Goal: Transaction & Acquisition: Purchase product/service

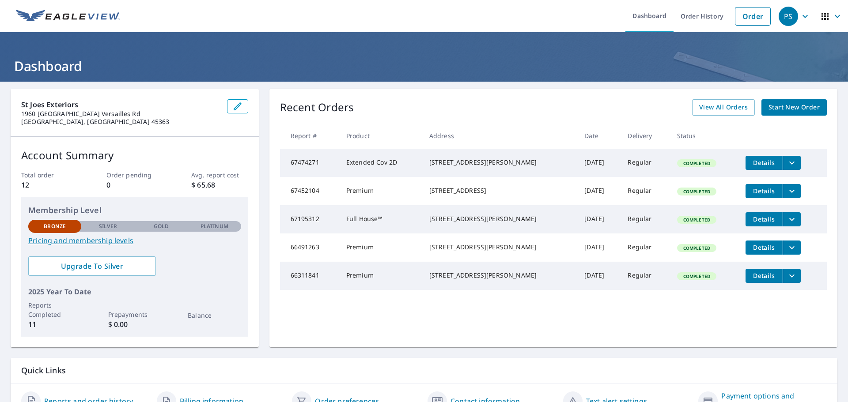
click at [788, 106] on span "Start New Order" at bounding box center [793, 107] width 51 height 11
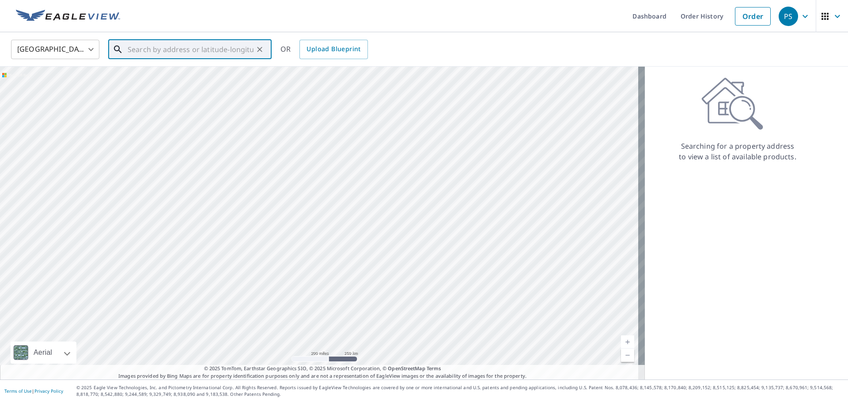
click at [198, 49] on input "text" at bounding box center [191, 49] width 126 height 25
type input "[GEOGRAPHIC_DATA]"
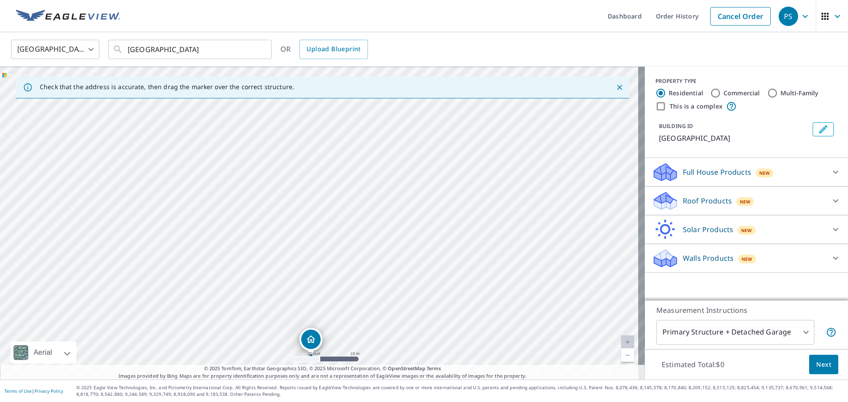
drag, startPoint x: 338, startPoint y: 201, endPoint x: 332, endPoint y: 351, distance: 149.9
click at [332, 351] on div "[GEOGRAPHIC_DATA]" at bounding box center [322, 223] width 645 height 313
drag, startPoint x: 346, startPoint y: 271, endPoint x: 331, endPoint y: 199, distance: 73.1
click at [331, 199] on div "[GEOGRAPHIC_DATA]" at bounding box center [322, 223] width 645 height 313
drag, startPoint x: 297, startPoint y: 268, endPoint x: 316, endPoint y: 267, distance: 19.1
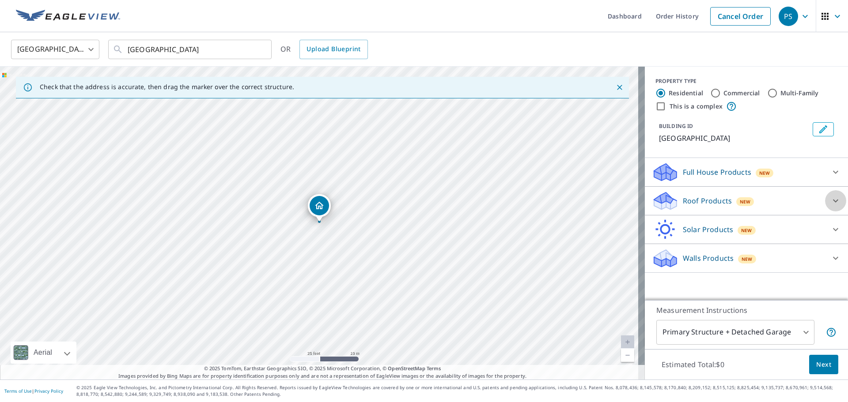
click at [830, 198] on icon at bounding box center [835, 201] width 11 height 11
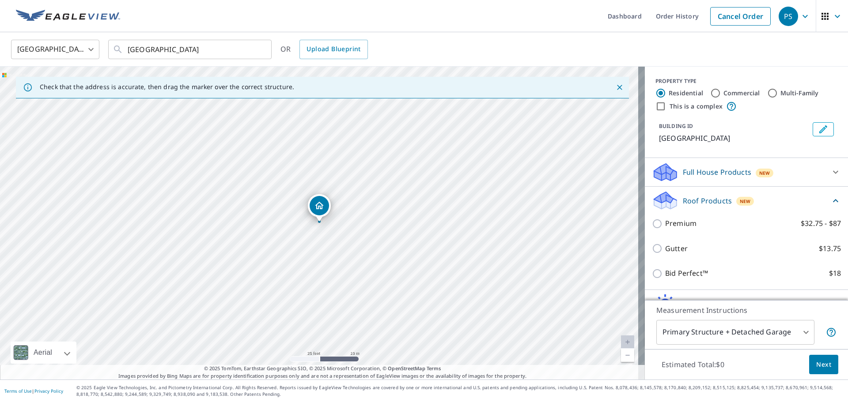
click at [830, 171] on icon at bounding box center [835, 172] width 11 height 11
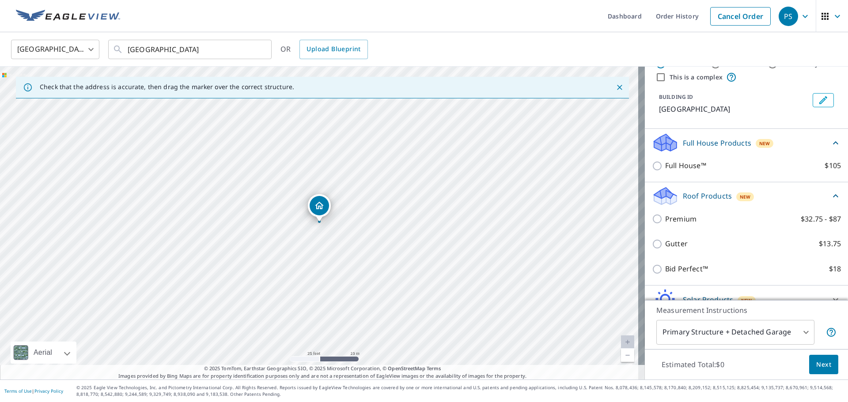
scroll to position [72, 0]
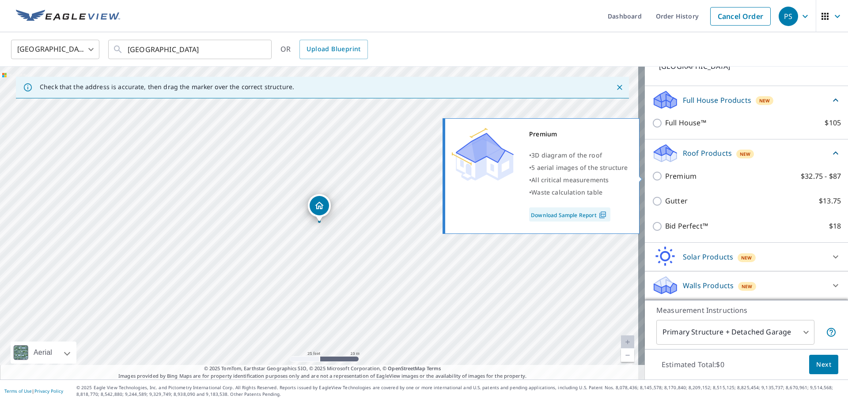
click at [652, 177] on input "Premium $32.75 - $87" at bounding box center [658, 176] width 13 height 11
checkbox input "true"
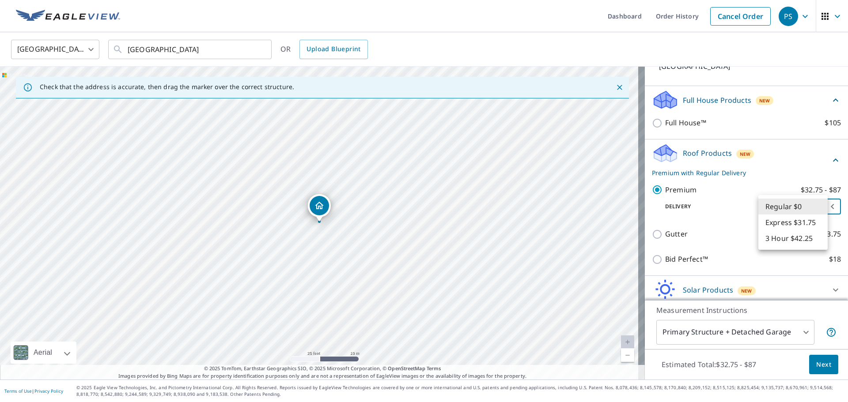
click at [821, 205] on body "PS PS Dashboard Order History Cancel Order PS [GEOGRAPHIC_DATA] [GEOGRAPHIC_DAT…" at bounding box center [424, 201] width 848 height 402
click at [821, 205] on li "Regular $0" at bounding box center [792, 207] width 69 height 16
click at [819, 365] on span "Next" at bounding box center [823, 364] width 15 height 11
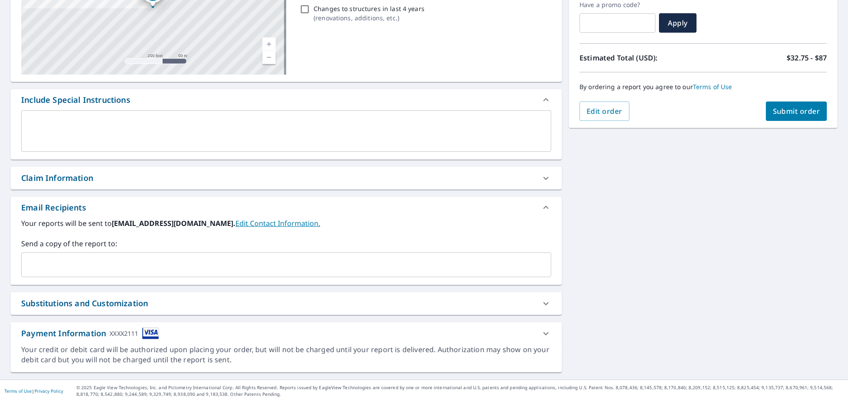
scroll to position [21, 0]
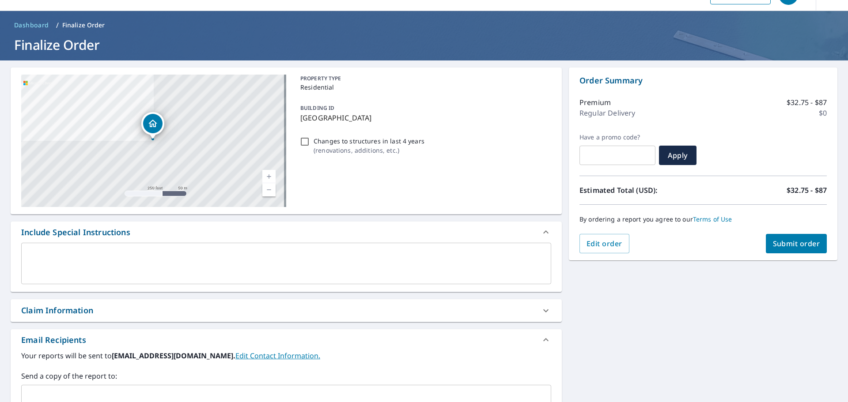
click at [799, 248] on span "Submit order" at bounding box center [796, 244] width 47 height 10
